Goal: Task Accomplishment & Management: Complete application form

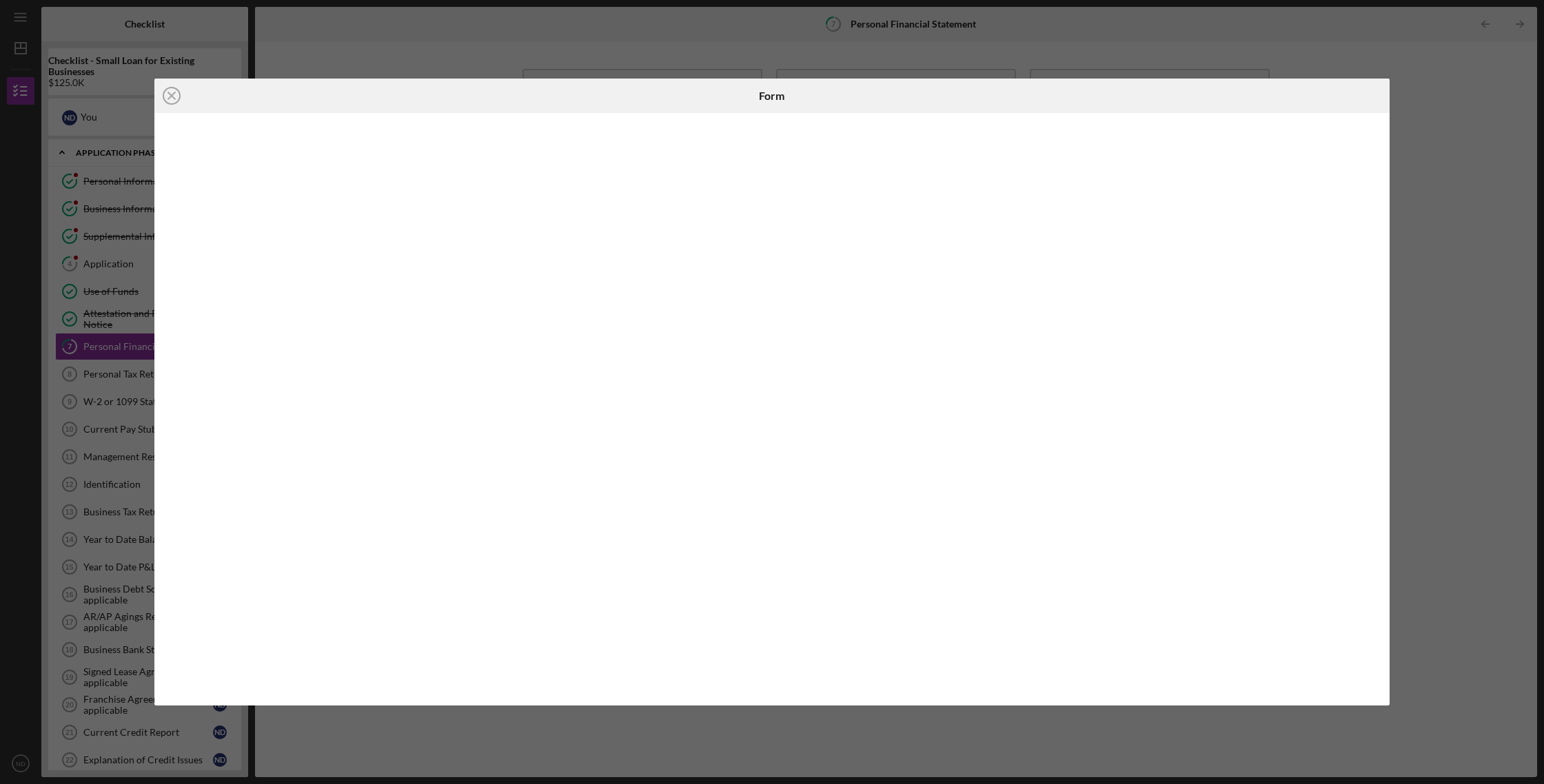
scroll to position [79, 0]
click at [175, 95] on icon "Icon/Close" at bounding box center [171, 96] width 35 height 35
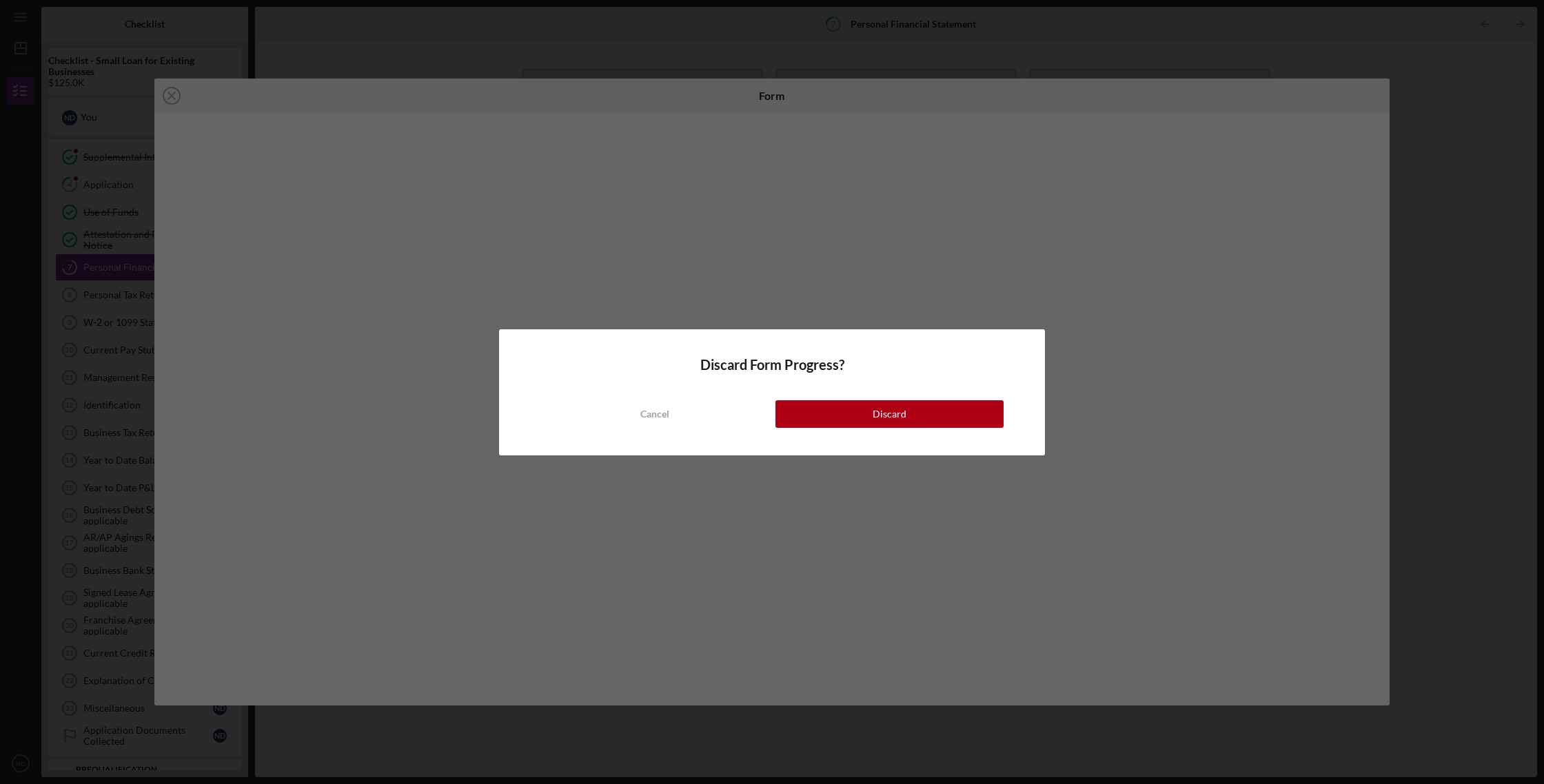
click at [910, 414] on button "Discard" at bounding box center [890, 414] width 229 height 28
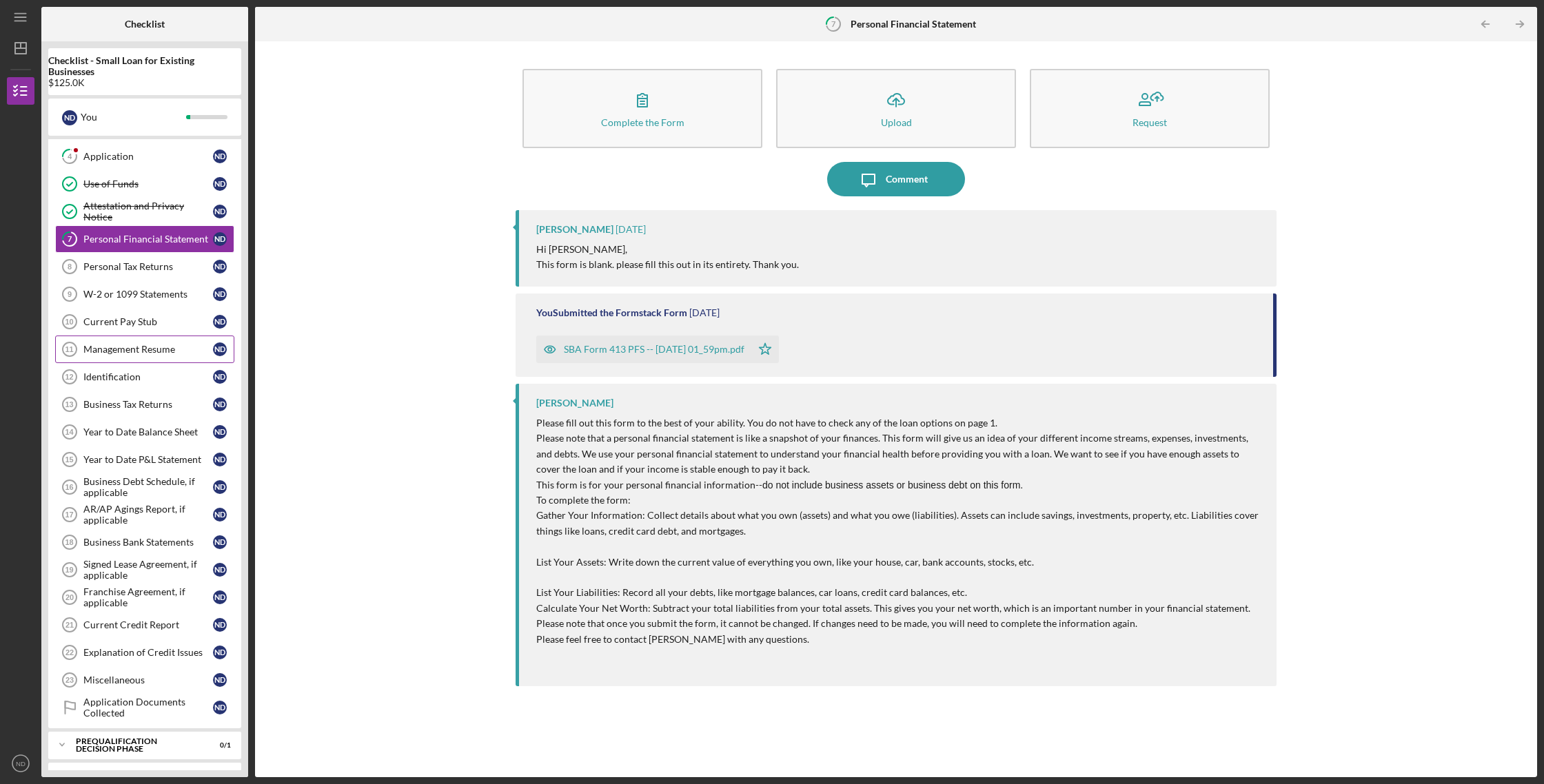
scroll to position [111, 0]
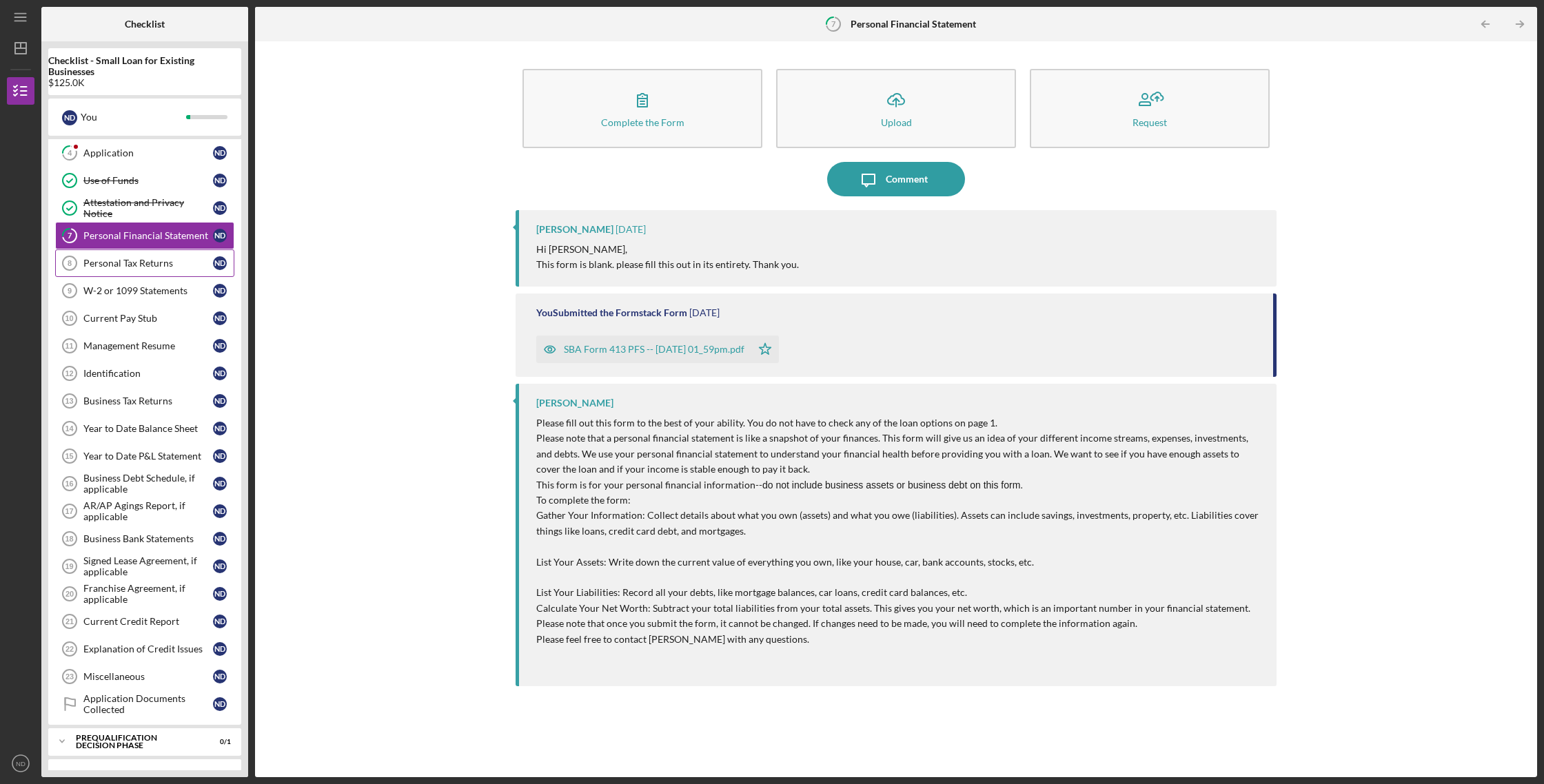
click at [124, 264] on div "Personal Tax Returns" at bounding box center [148, 263] width 130 height 11
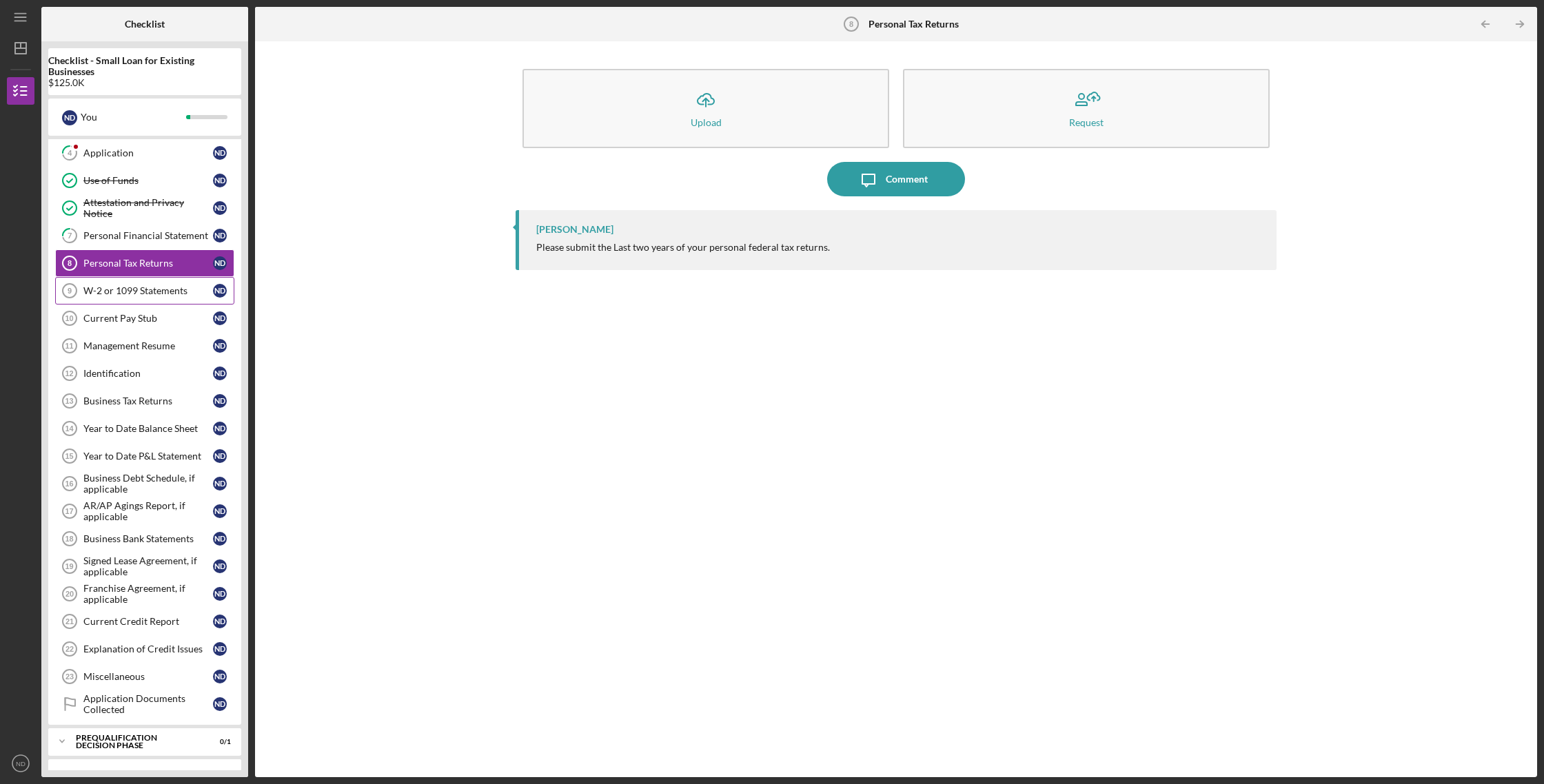
click at [135, 292] on div "W-2 or 1099 Statements" at bounding box center [148, 291] width 130 height 11
click at [154, 323] on div "Current Pay Stub" at bounding box center [148, 318] width 130 height 11
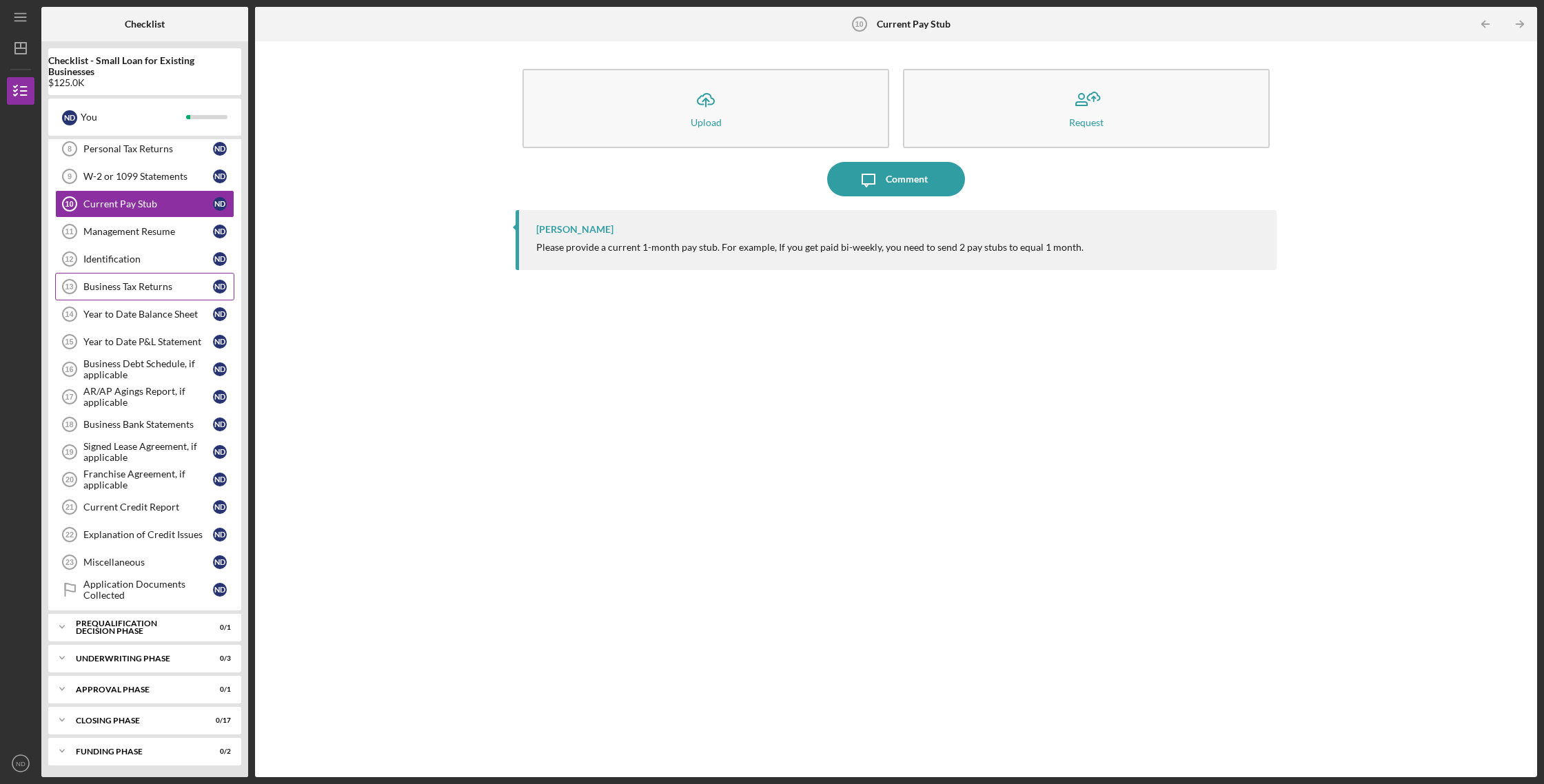
scroll to position [228, 0]
